Goal: Subscribe to service/newsletter

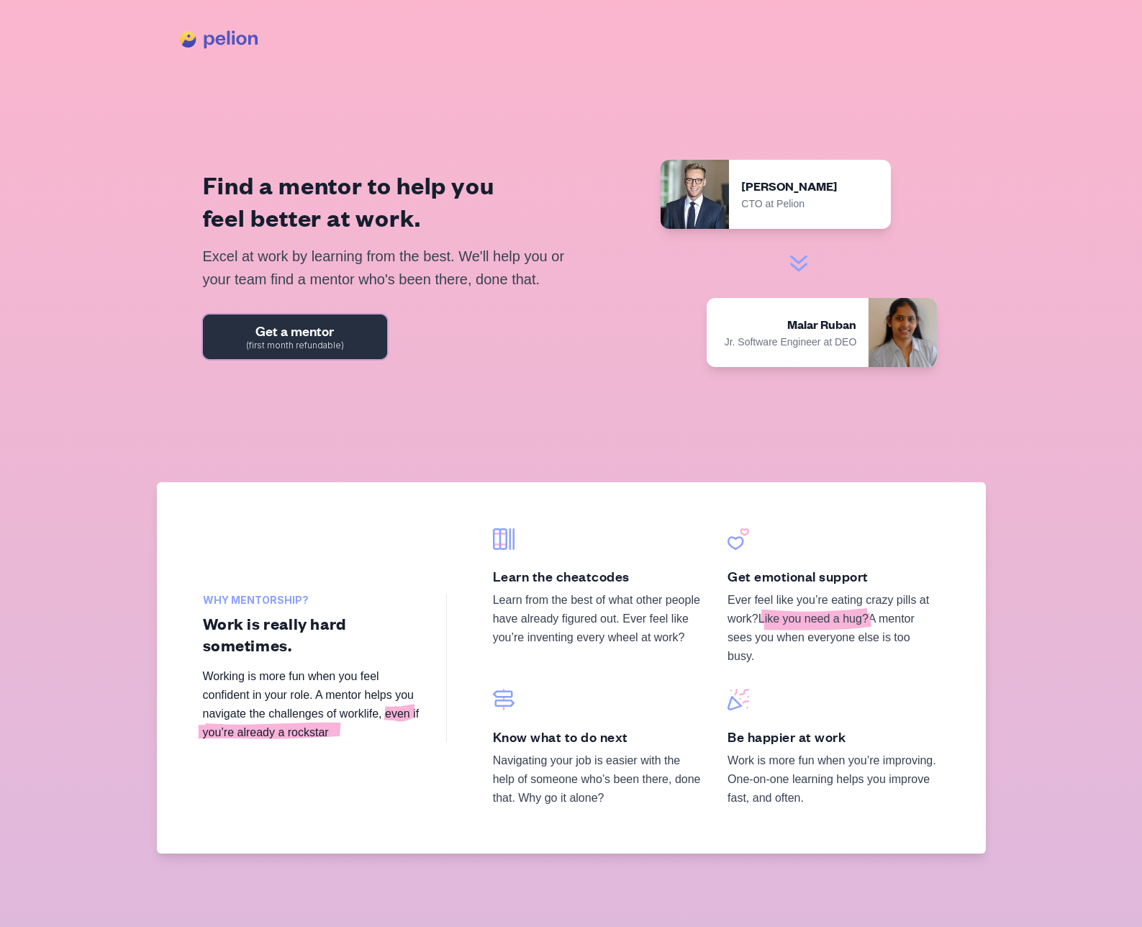
click at [260, 343] on span "(first month refundable)" at bounding box center [295, 345] width 98 height 9
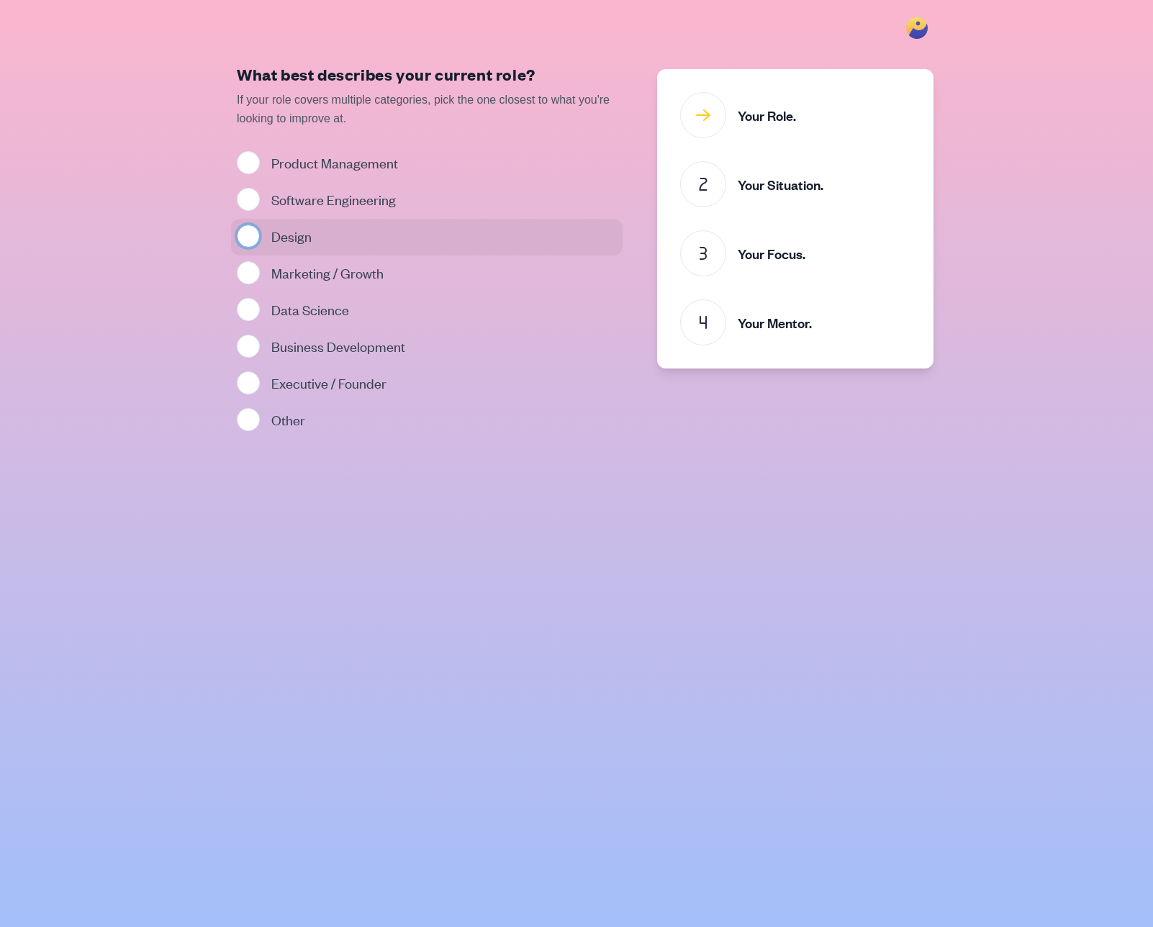
click at [245, 237] on input "Design" at bounding box center [248, 236] width 23 height 23
radio input "true"
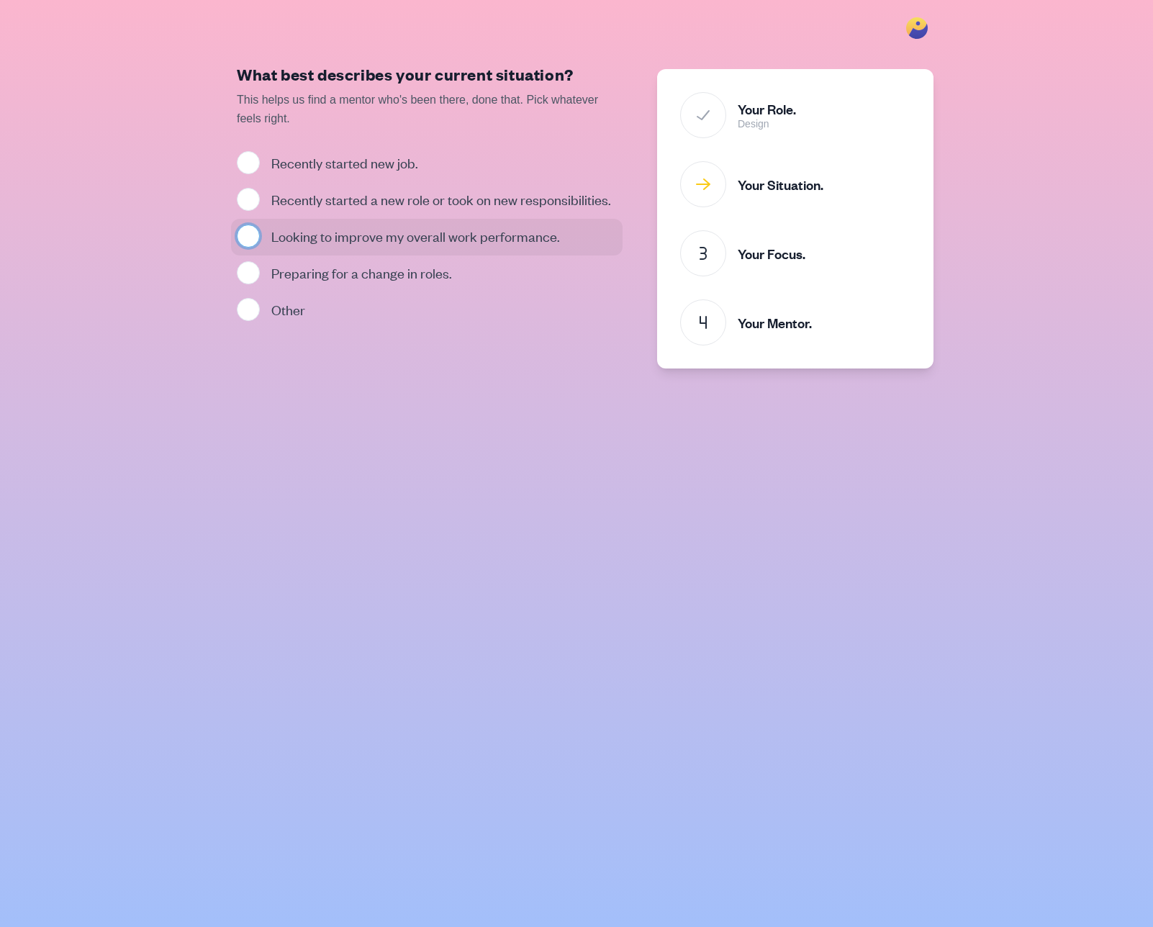
click at [252, 231] on input "Looking to improve my overall work performance." at bounding box center [248, 236] width 23 height 23
radio input "true"
